Goal: Information Seeking & Learning: Check status

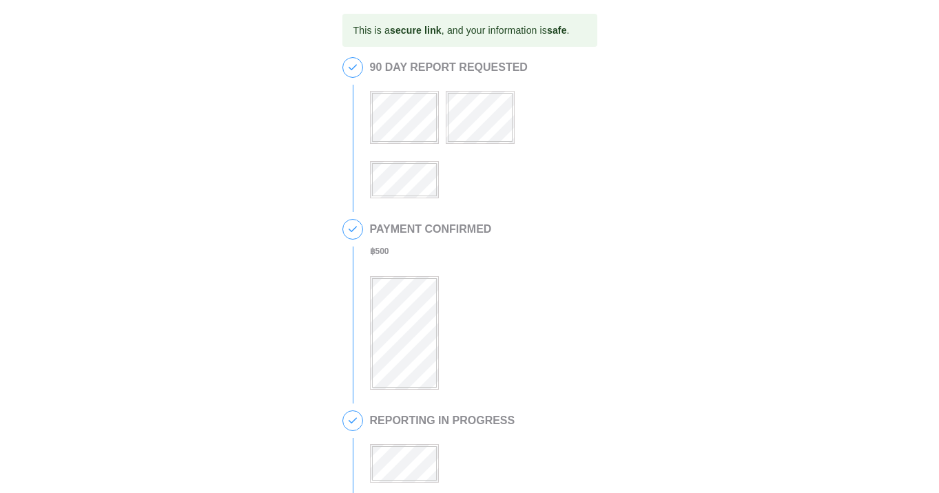
scroll to position [367, 0]
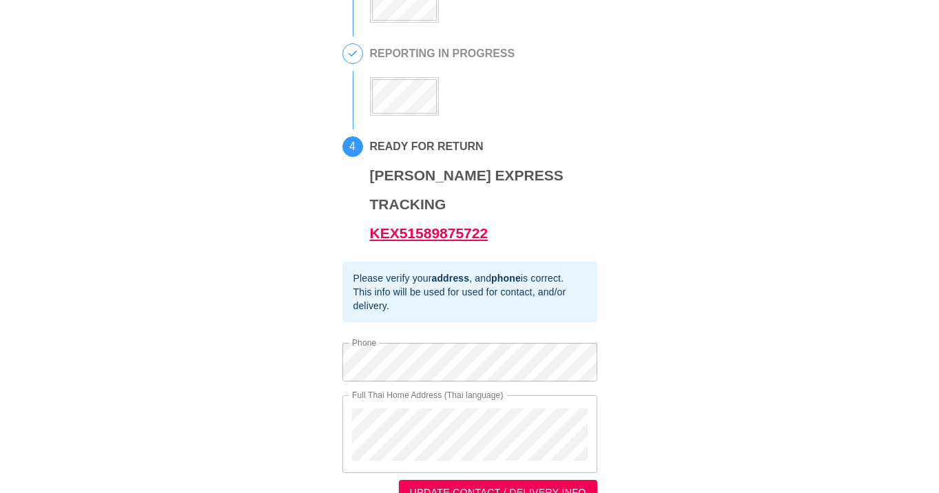
click at [454, 225] on link "KEX51589875722" at bounding box center [429, 233] width 118 height 16
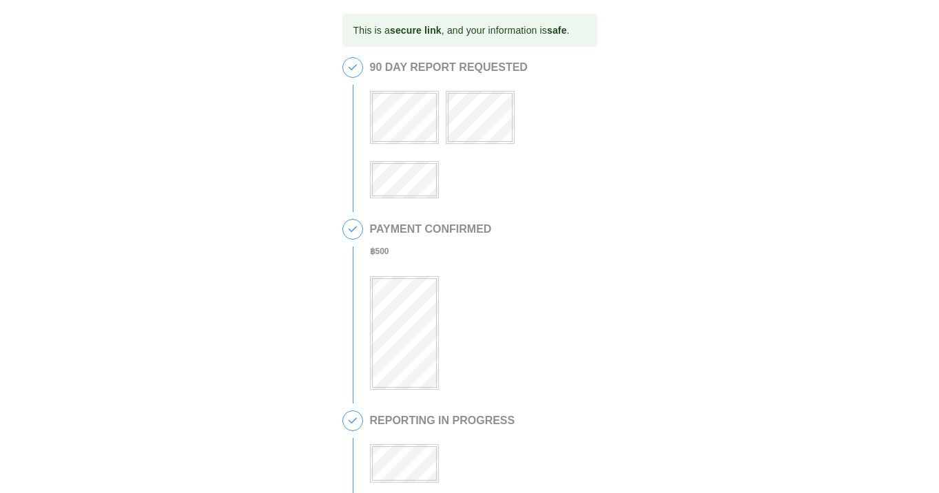
scroll to position [345, 0]
